Goal: Communication & Community: Share content

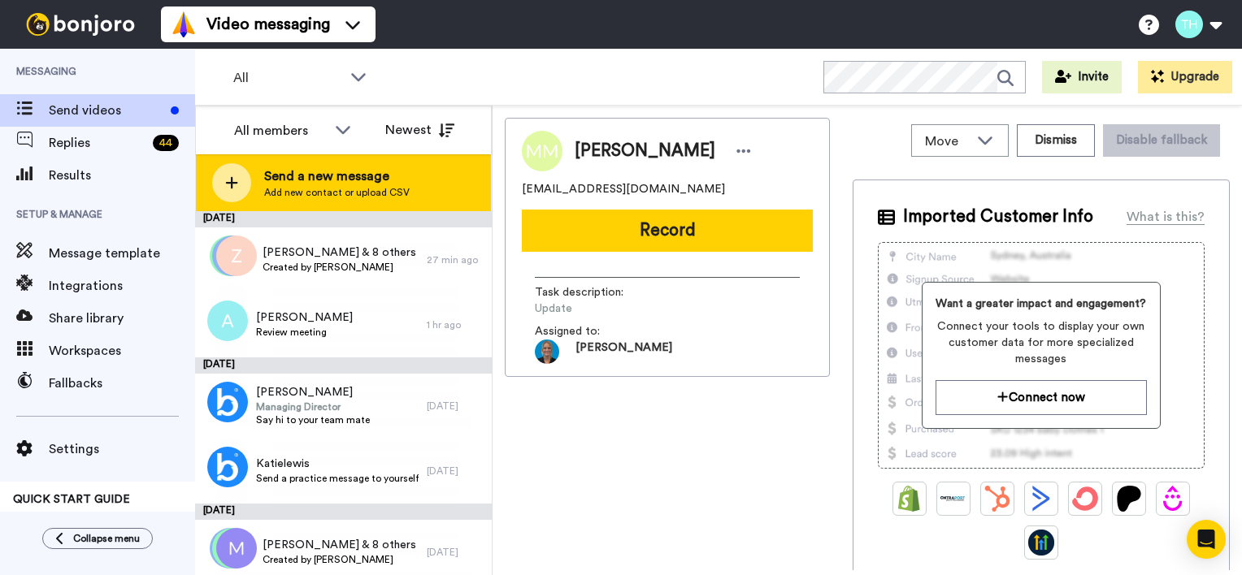
click at [325, 176] on span "Send a new message" at bounding box center [336, 177] width 145 height 20
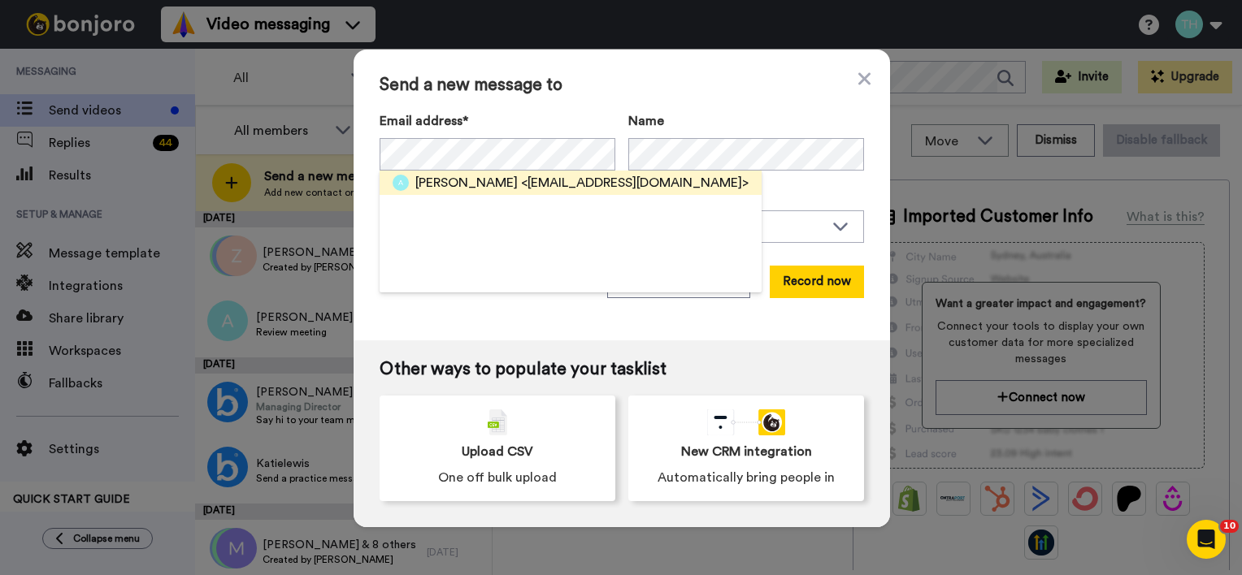
click at [521, 176] on span "<andrewricharddavis54@gmail.com>" at bounding box center [635, 183] width 228 height 20
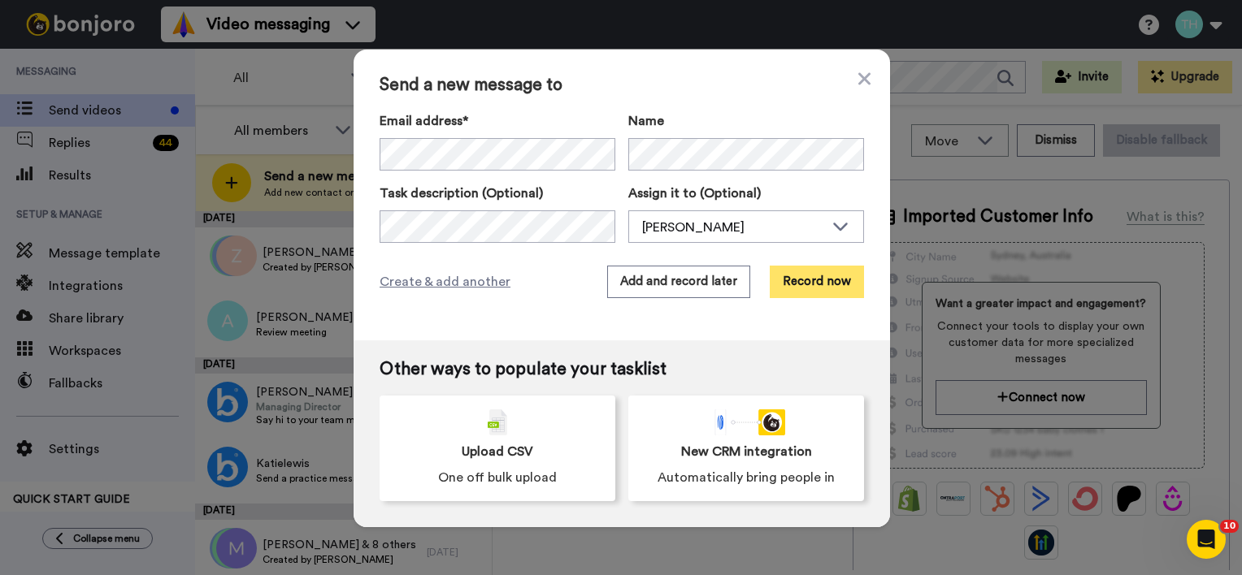
click at [823, 286] on button "Record now" at bounding box center [817, 282] width 94 height 33
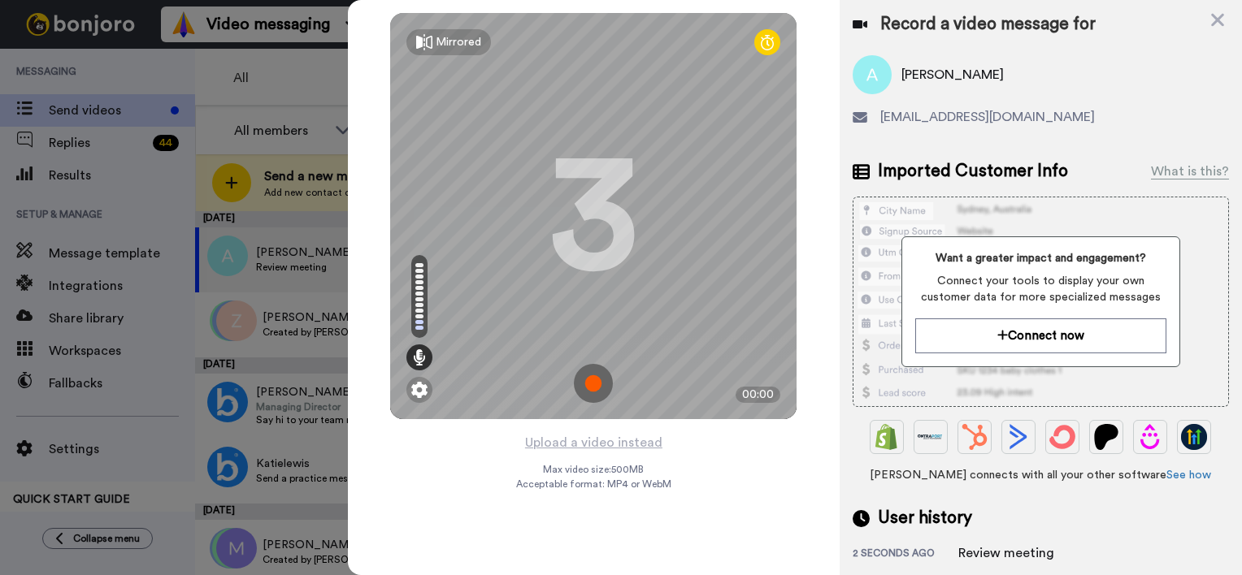
click at [597, 380] on img at bounding box center [593, 383] width 39 height 39
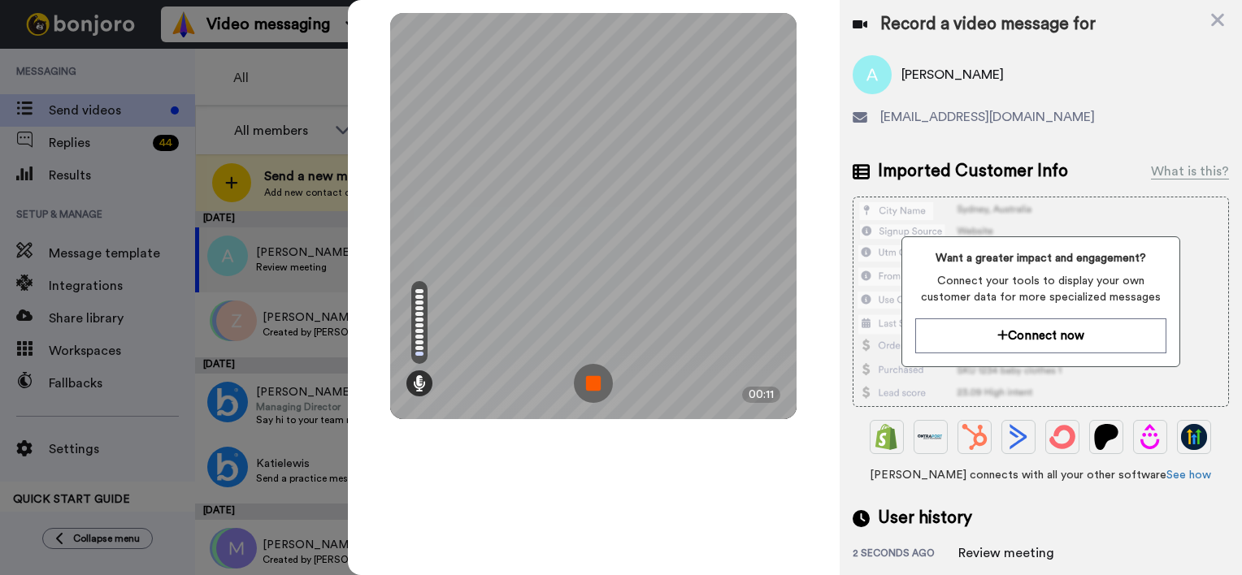
click at [601, 388] on img at bounding box center [593, 383] width 39 height 39
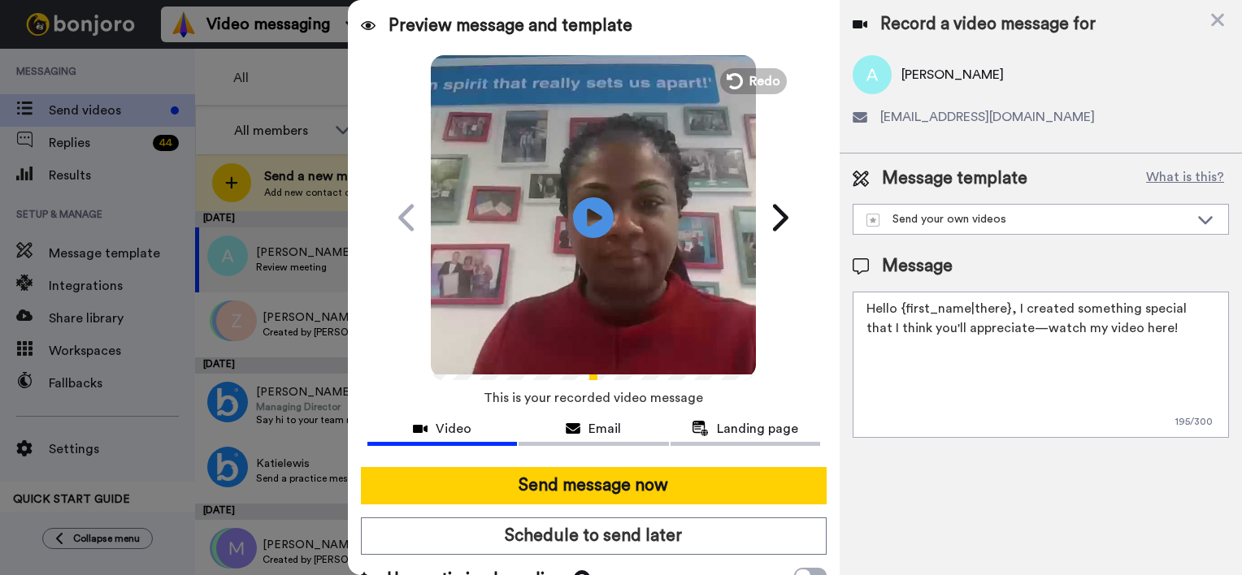
click at [1004, 313] on textarea "Hello {first_name|there}, I created something special that I think you'll appre…" at bounding box center [1040, 365] width 376 height 146
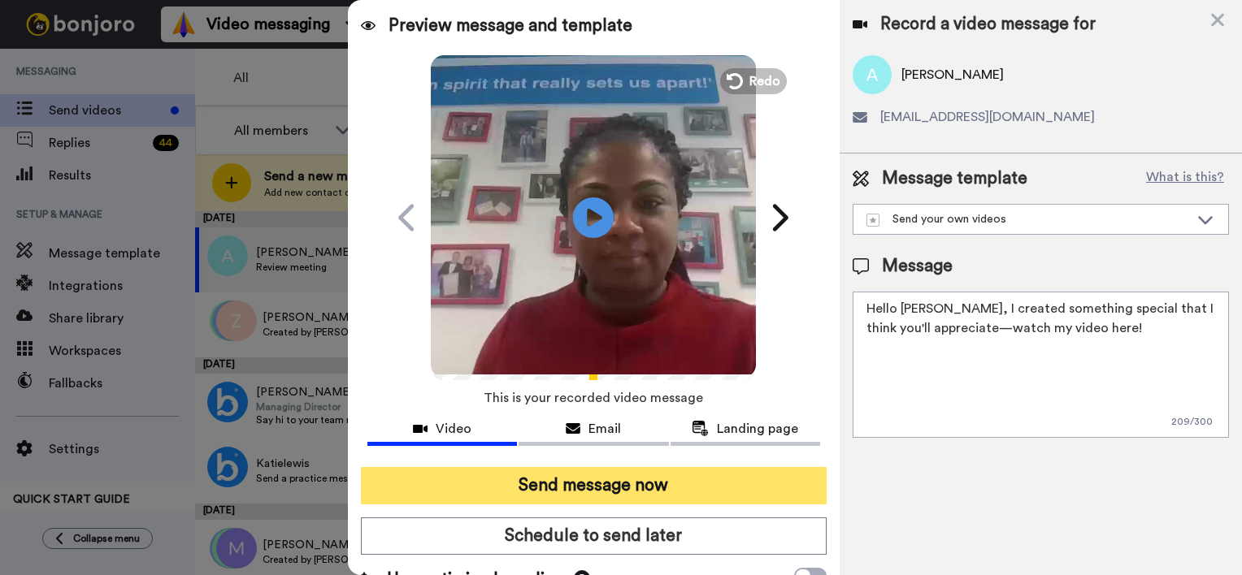
type textarea "Hello Andy, I created something special that I think you'll appreciate—watch my…"
click at [528, 475] on button "Send message now" at bounding box center [594, 485] width 466 height 37
